Goal: Transaction & Acquisition: Purchase product/service

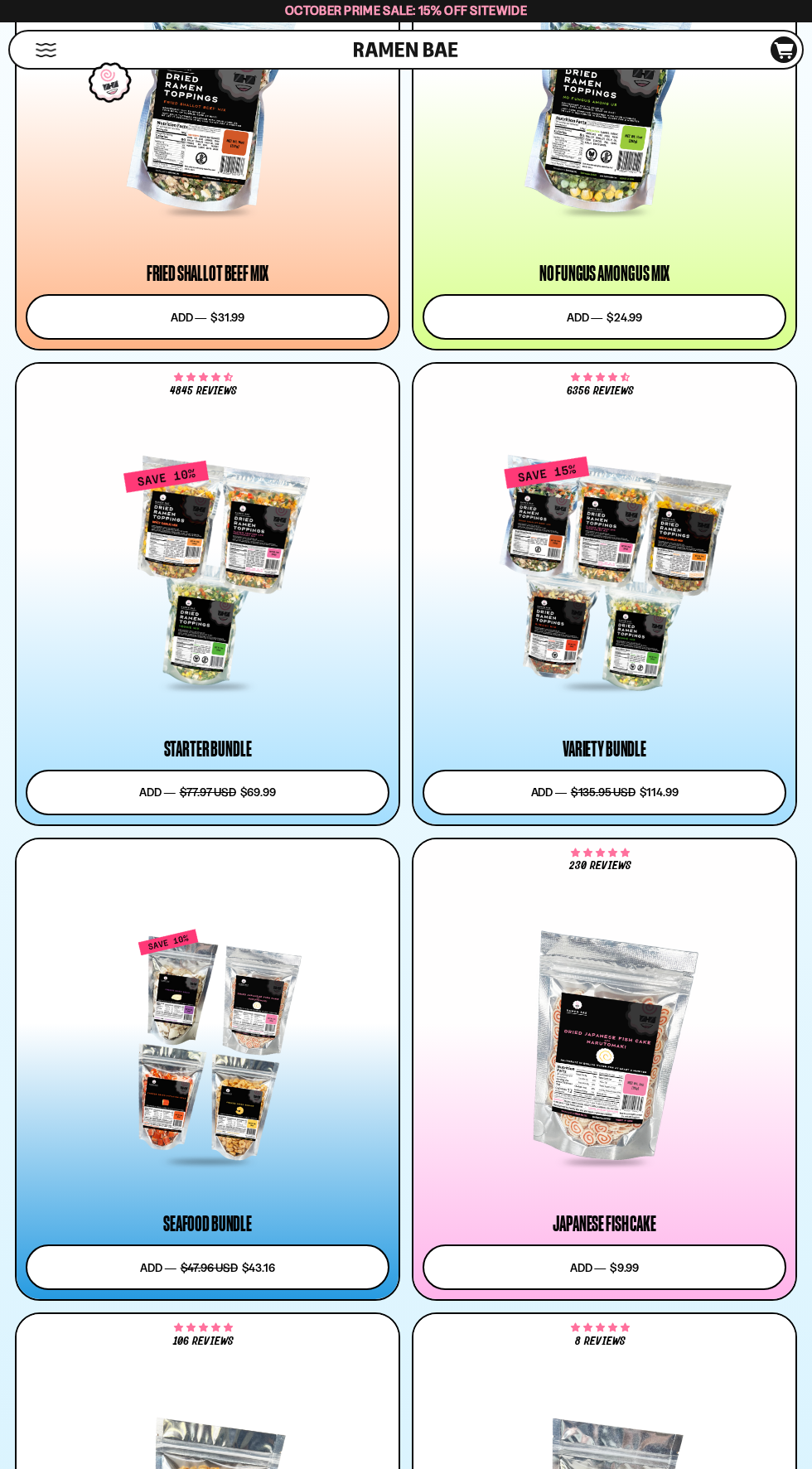
scroll to position [2175, 0]
click at [242, 1060] on div at bounding box center [207, 1047] width 364 height 234
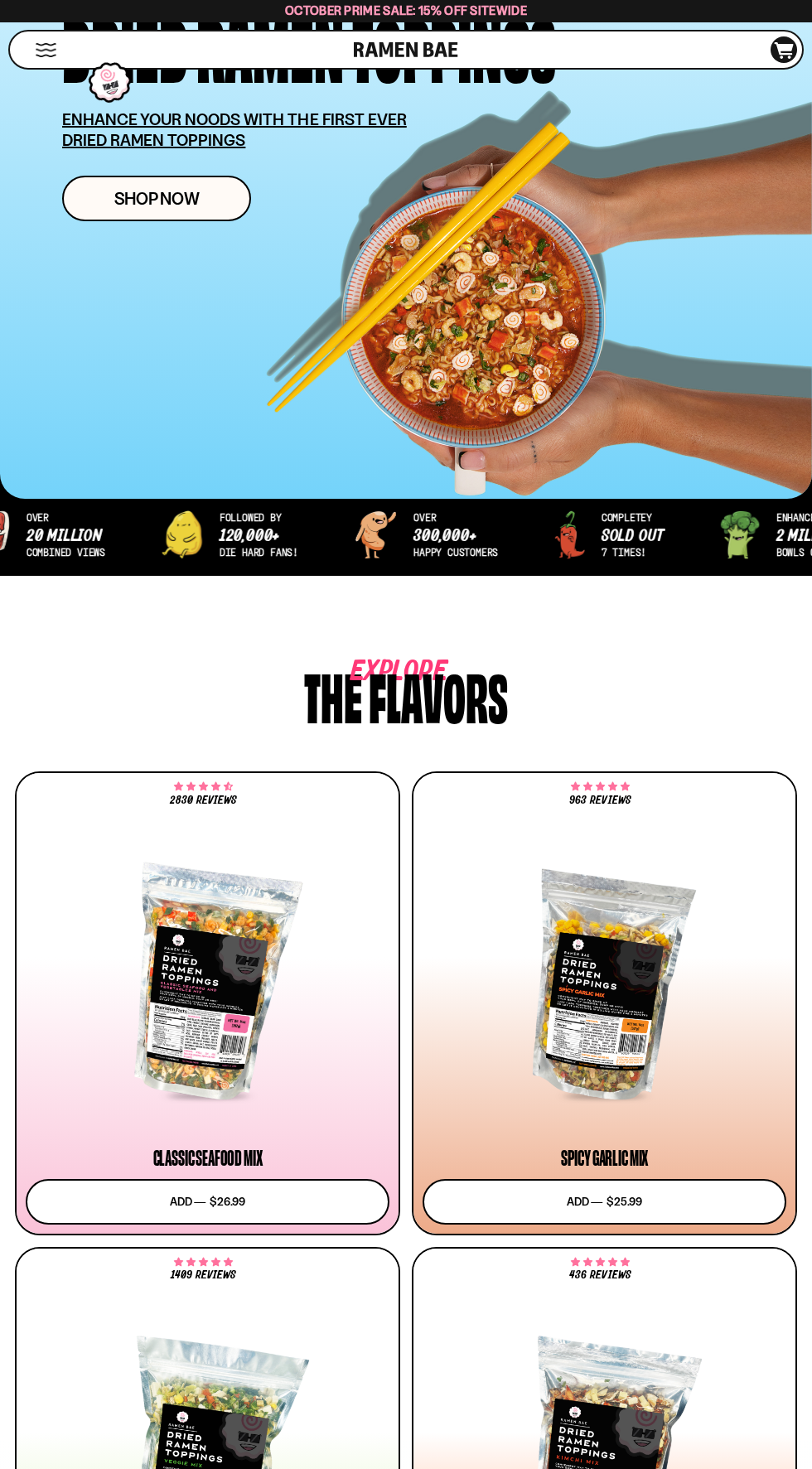
scroll to position [305, 0]
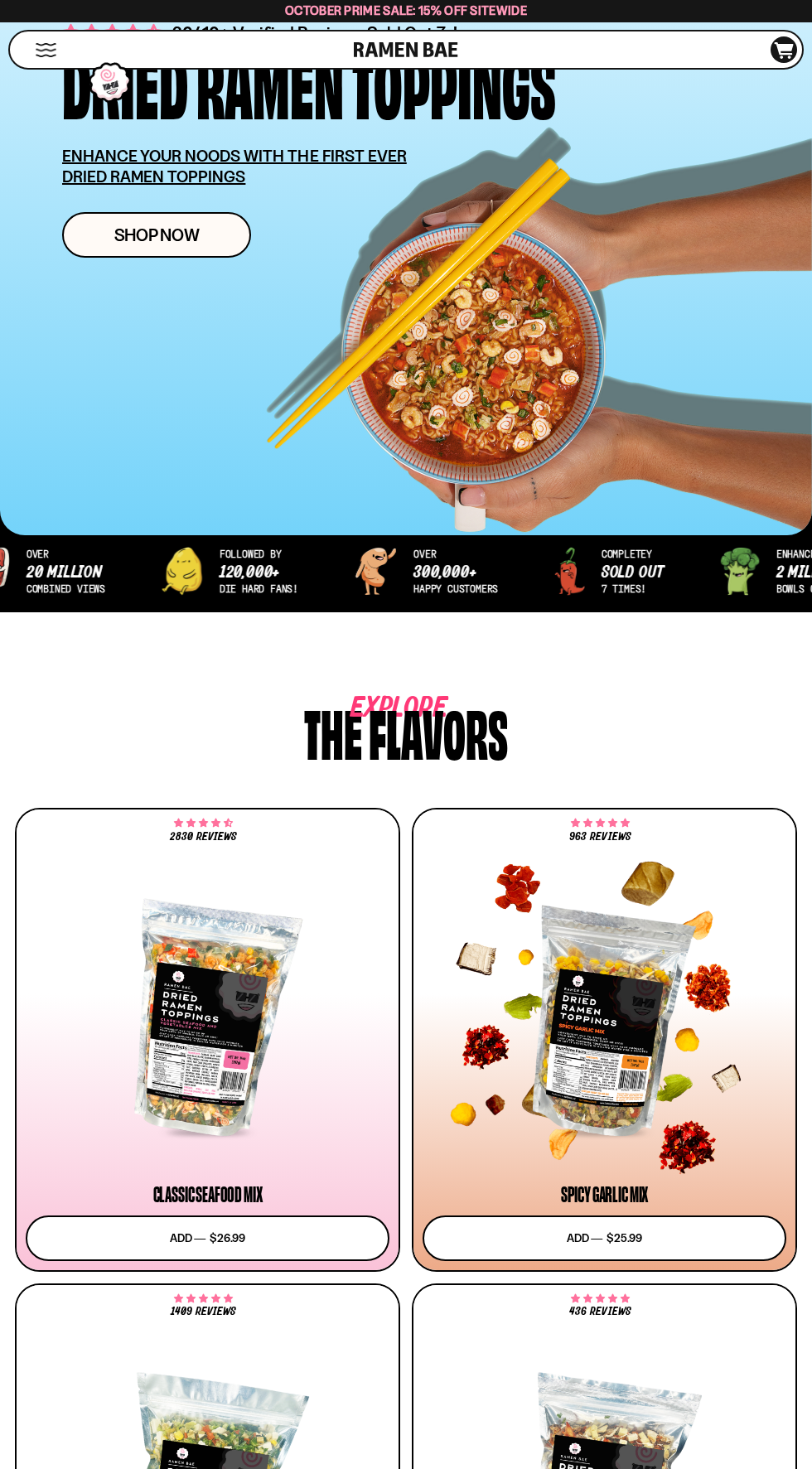
click at [702, 1019] on div at bounding box center [605, 1020] width 364 height 229
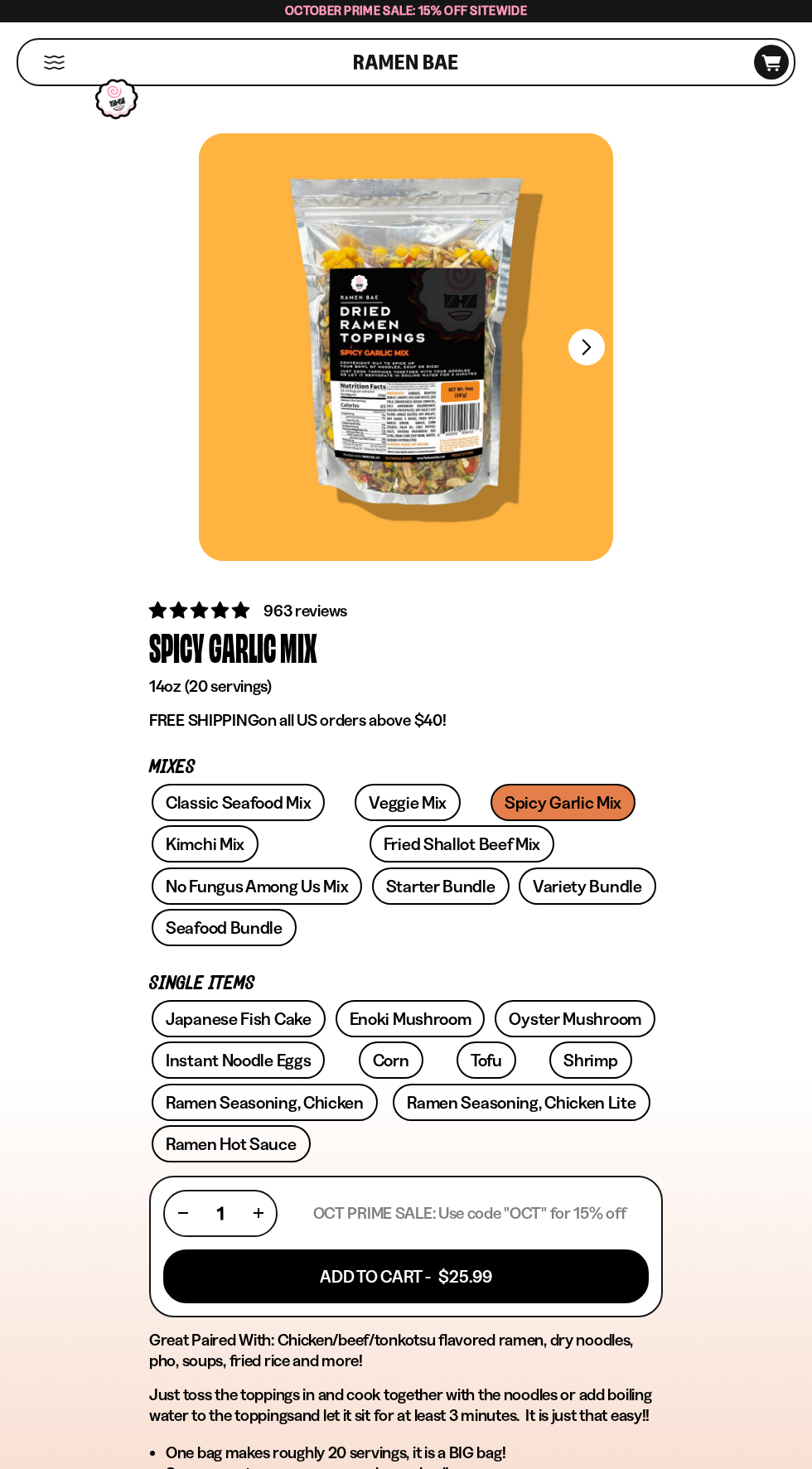
click at [587, 347] on button "FADCB6FD-DFAB-4417-9F21-029242090B77" at bounding box center [586, 347] width 36 height 36
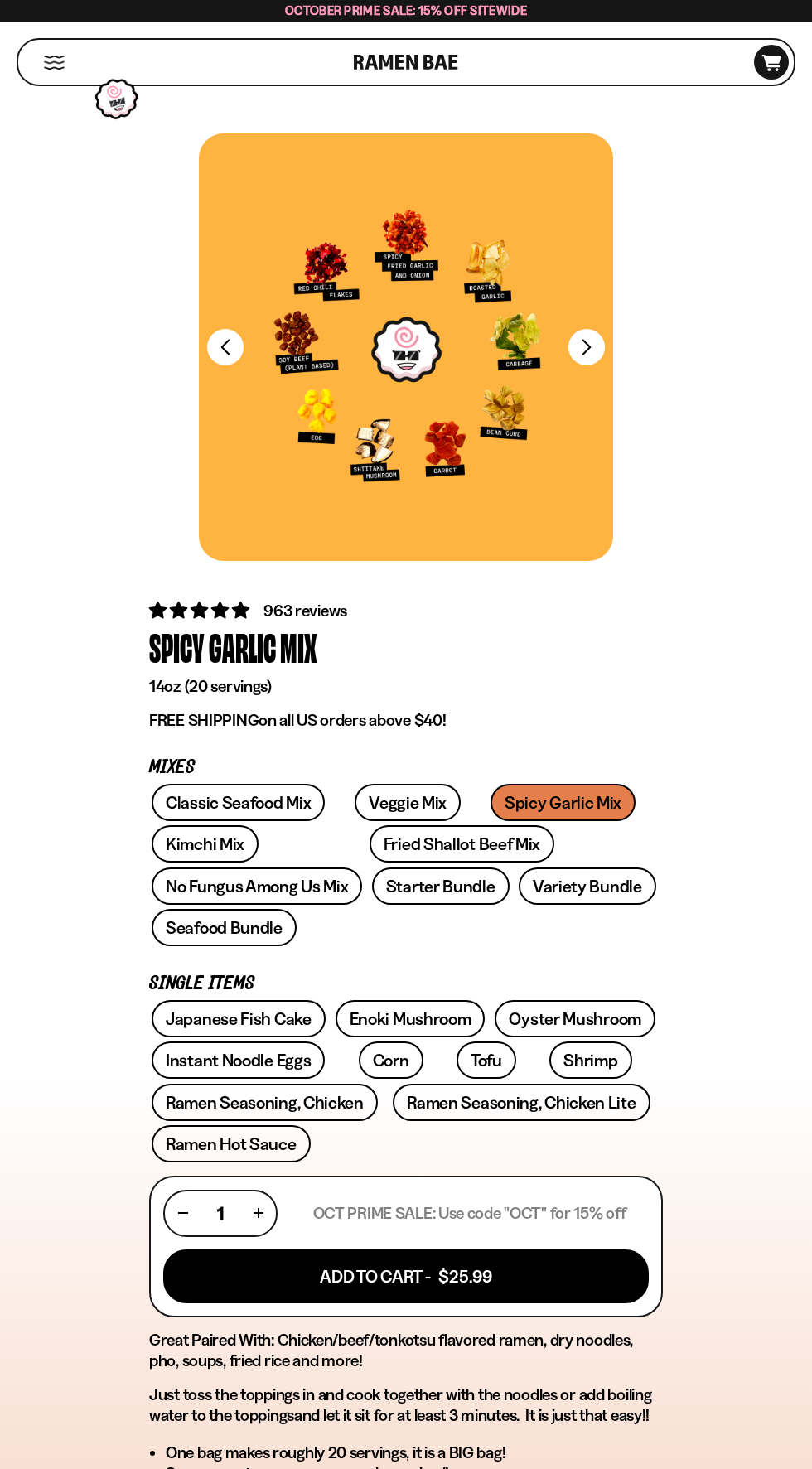
click at [440, 392] on div at bounding box center [405, 347] width 414 height 427
click at [470, 459] on div at bounding box center [405, 347] width 414 height 427
click at [440, 462] on div at bounding box center [405, 347] width 414 height 427
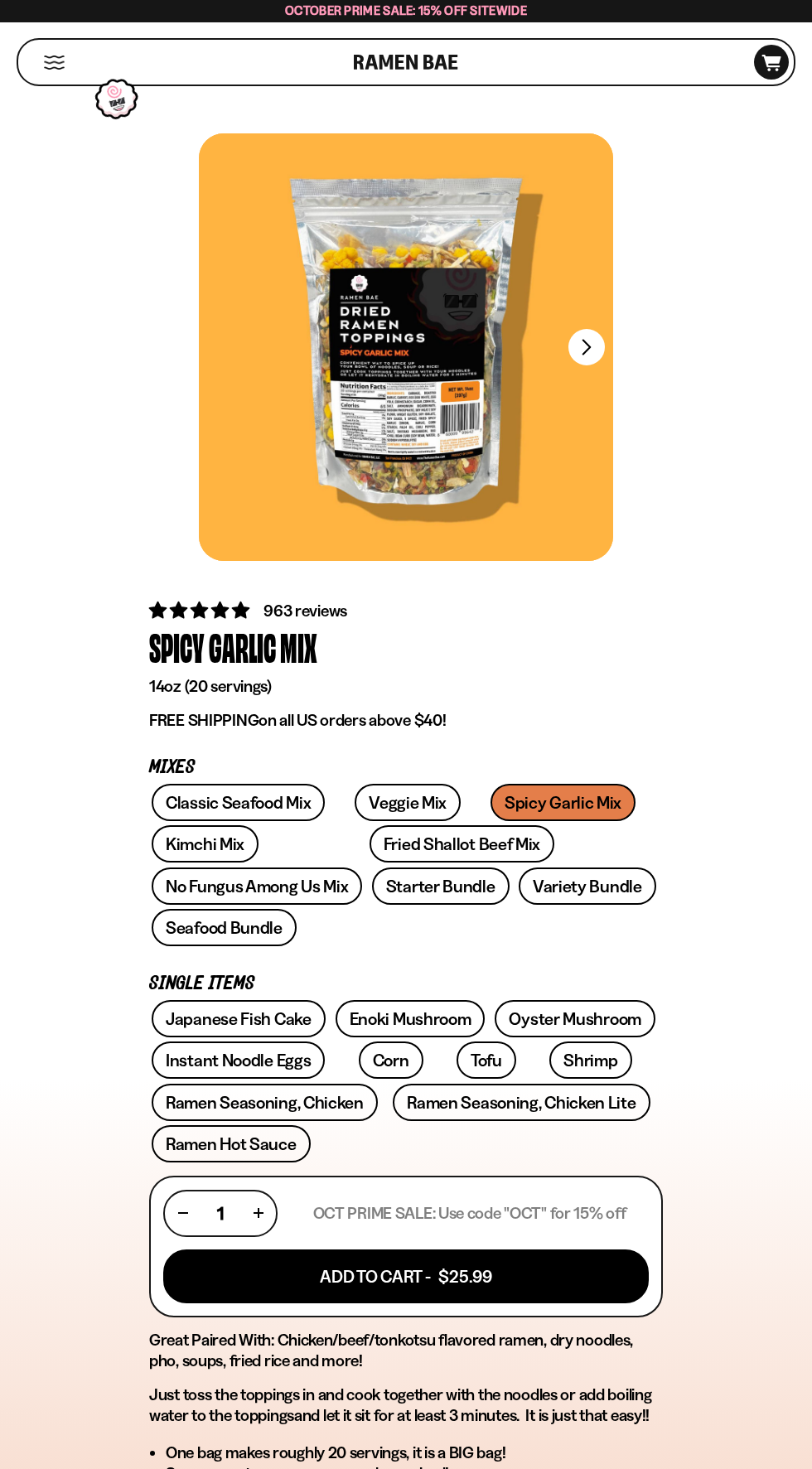
click at [587, 347] on button "FADCB6FD-DFAB-4417-9F21-029242090B77" at bounding box center [586, 347] width 36 height 36
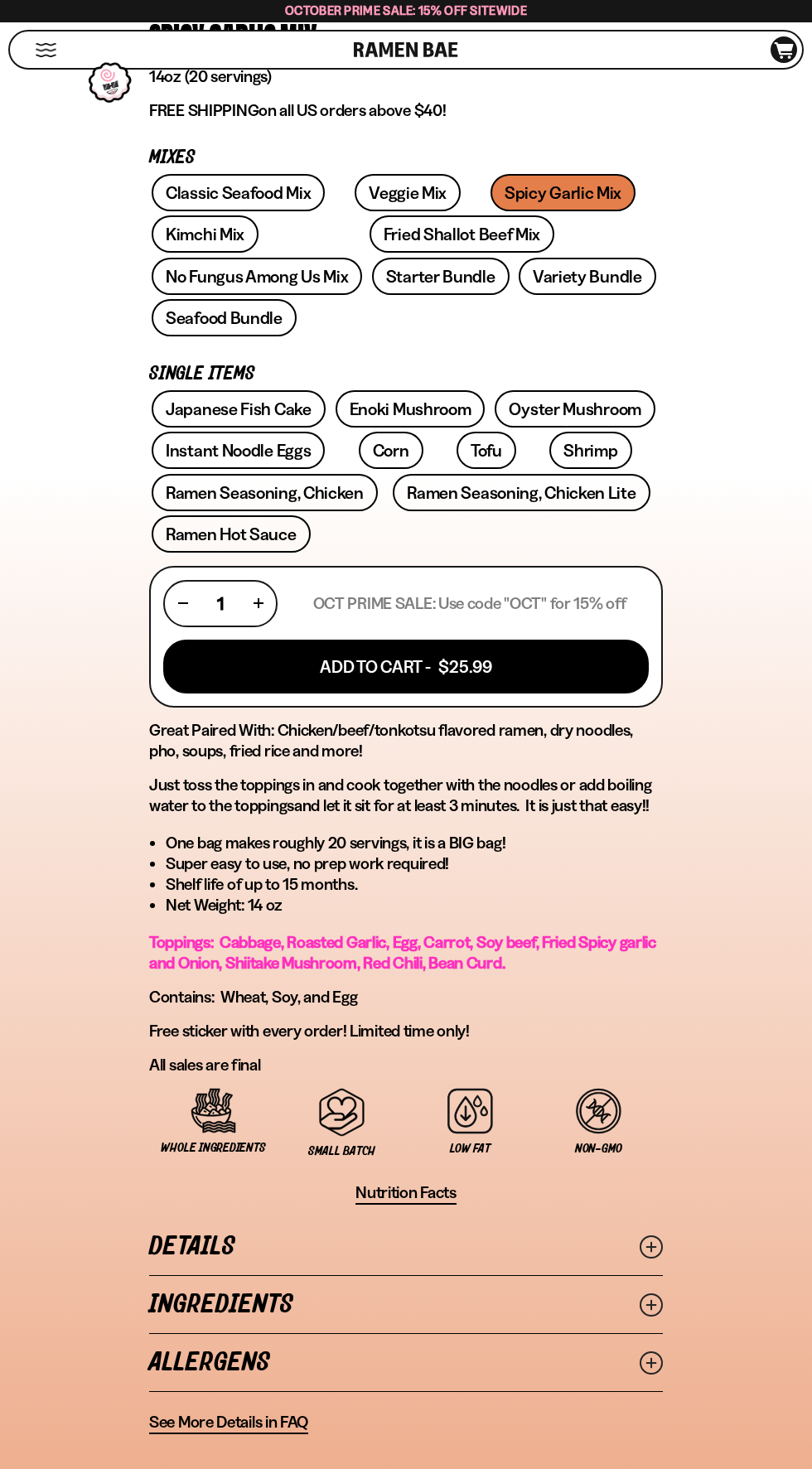
scroll to position [615, 0]
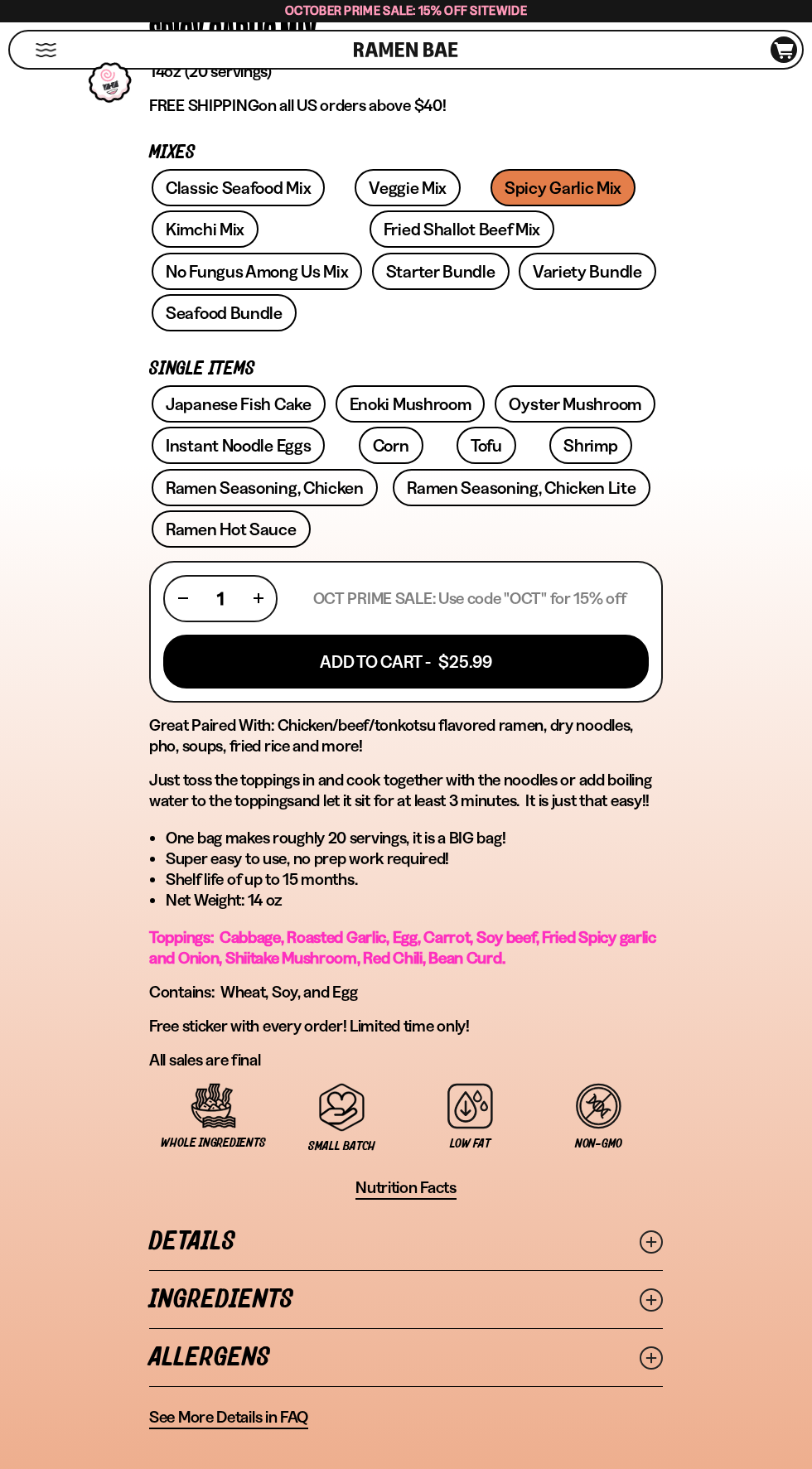
click at [660, 1289] on icon at bounding box center [651, 1300] width 23 height 23
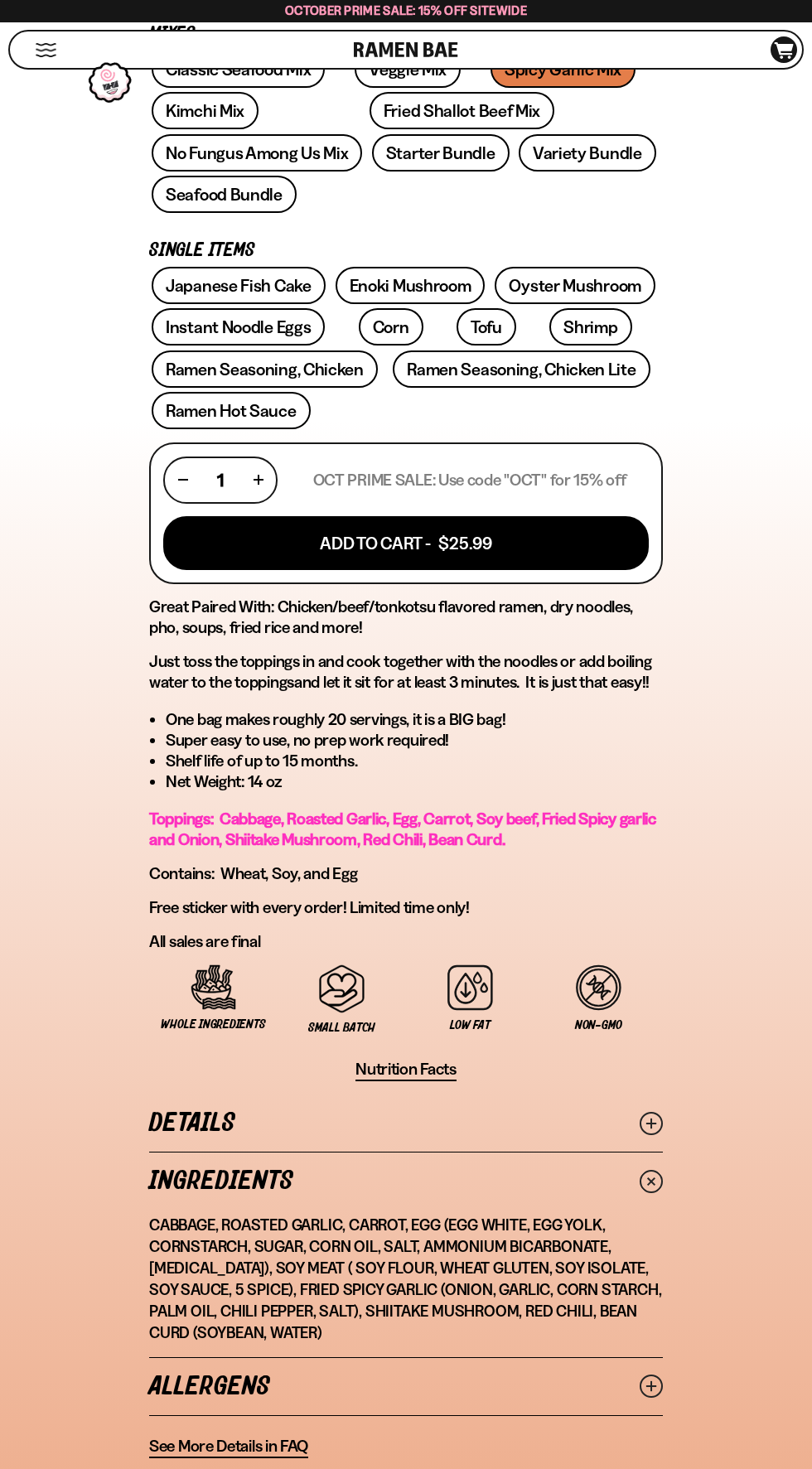
scroll to position [734, 0]
